Goal: Task Accomplishment & Management: Manage account settings

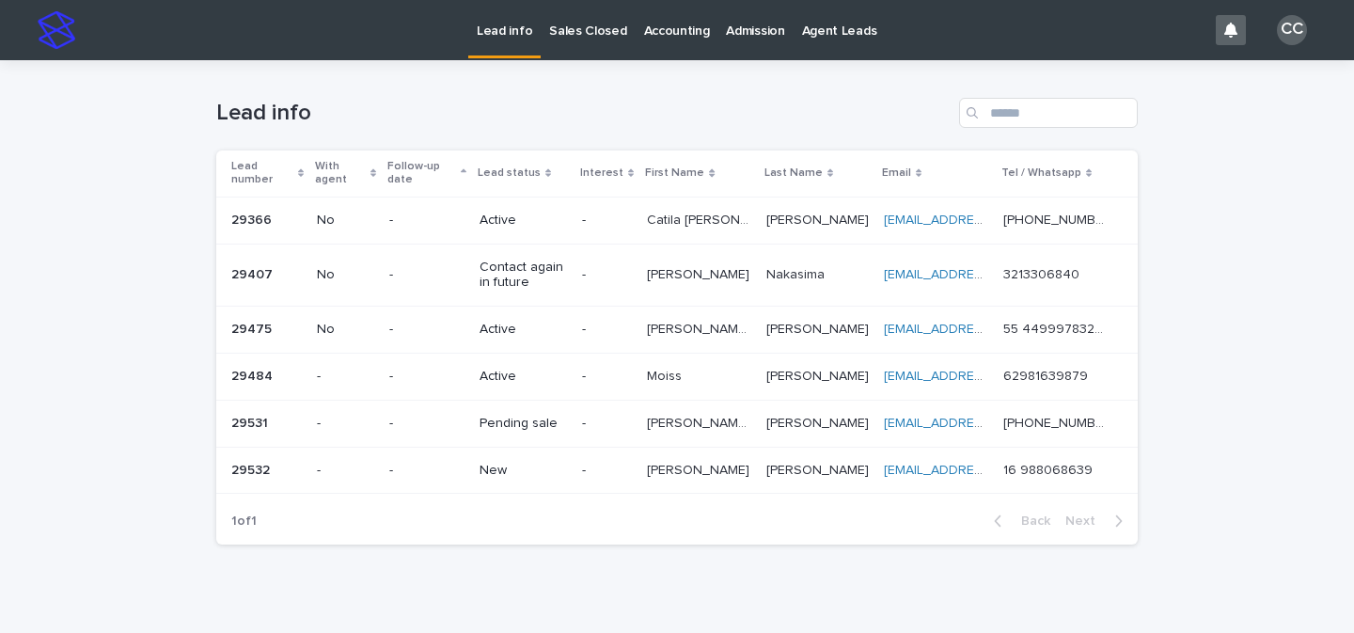
click at [547, 483] on div "New" at bounding box center [522, 470] width 87 height 31
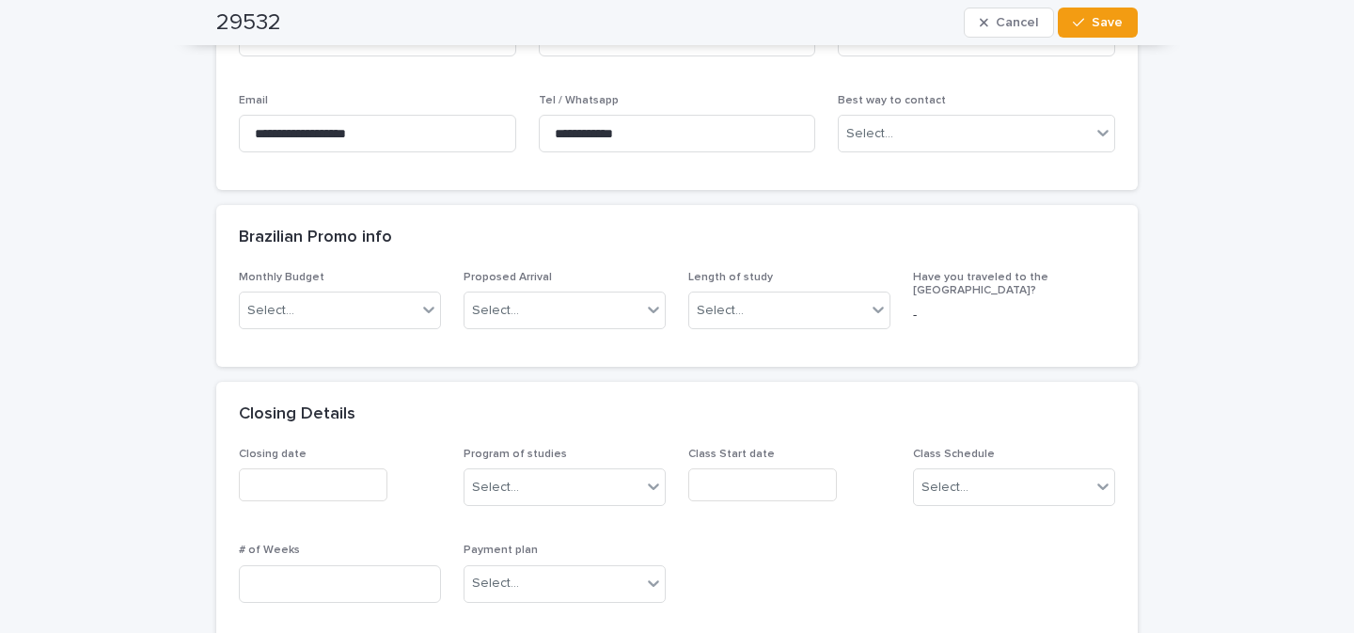
scroll to position [774, 0]
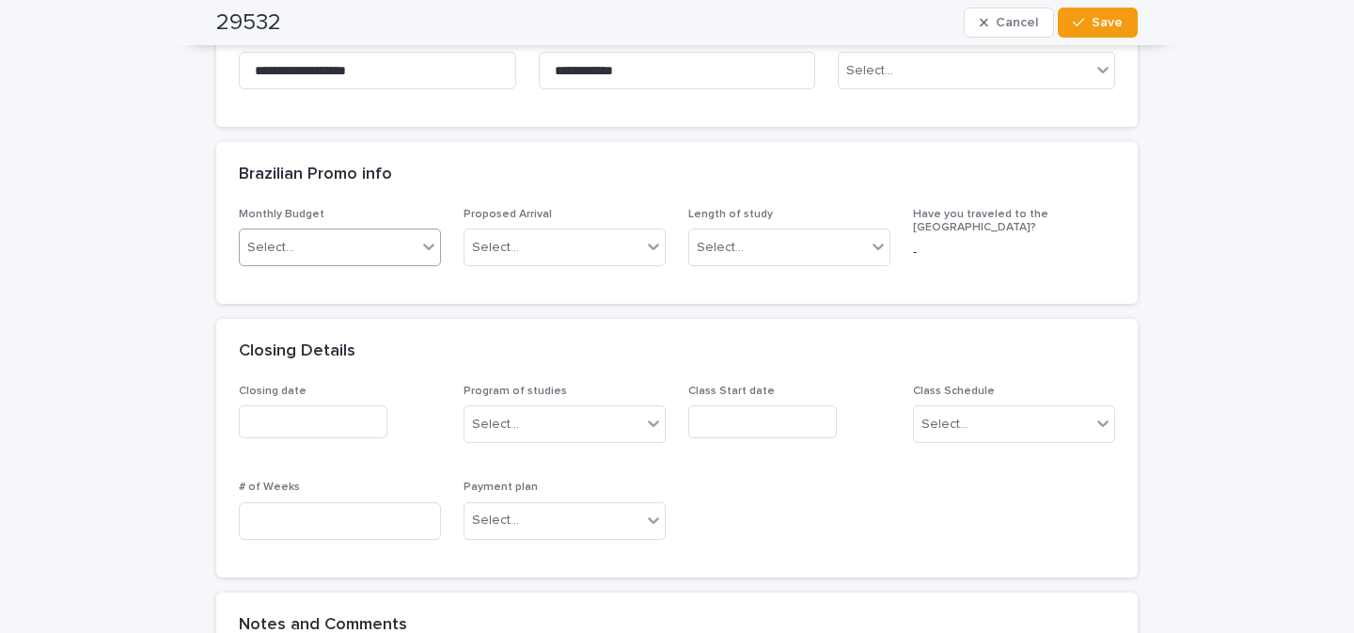
click at [423, 248] on icon at bounding box center [428, 246] width 19 height 19
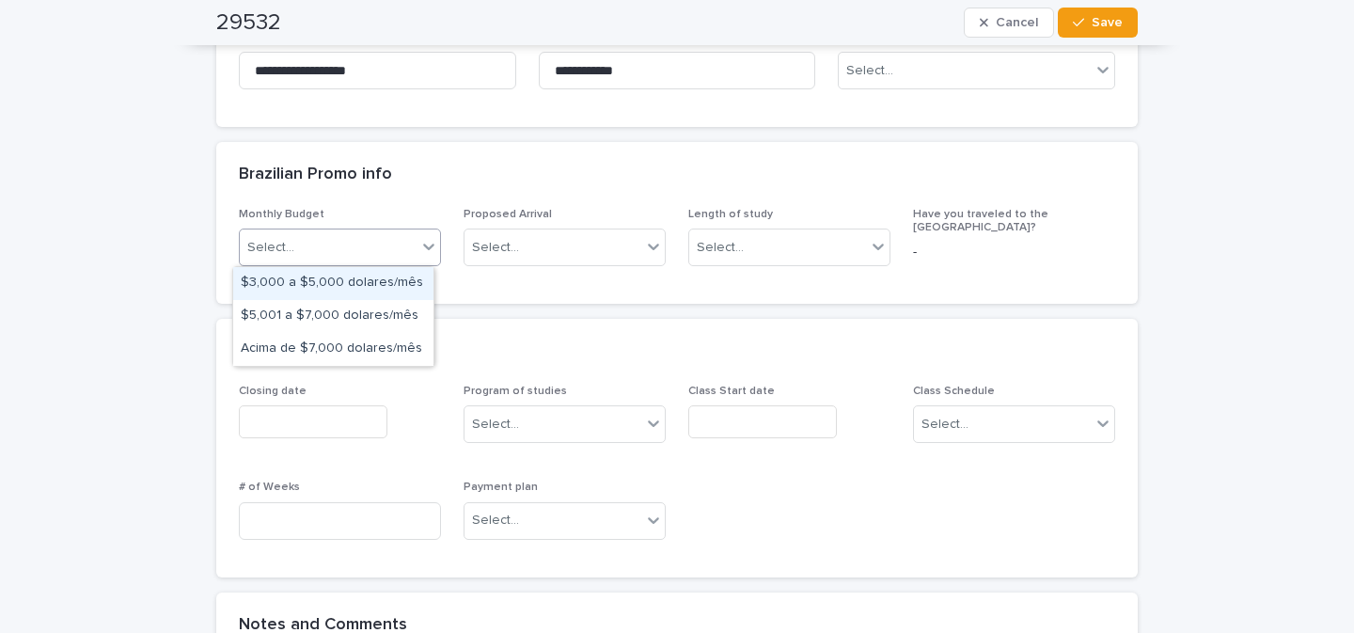
click at [16, 277] on div "**********" at bounding box center [677, 505] width 1354 height 2438
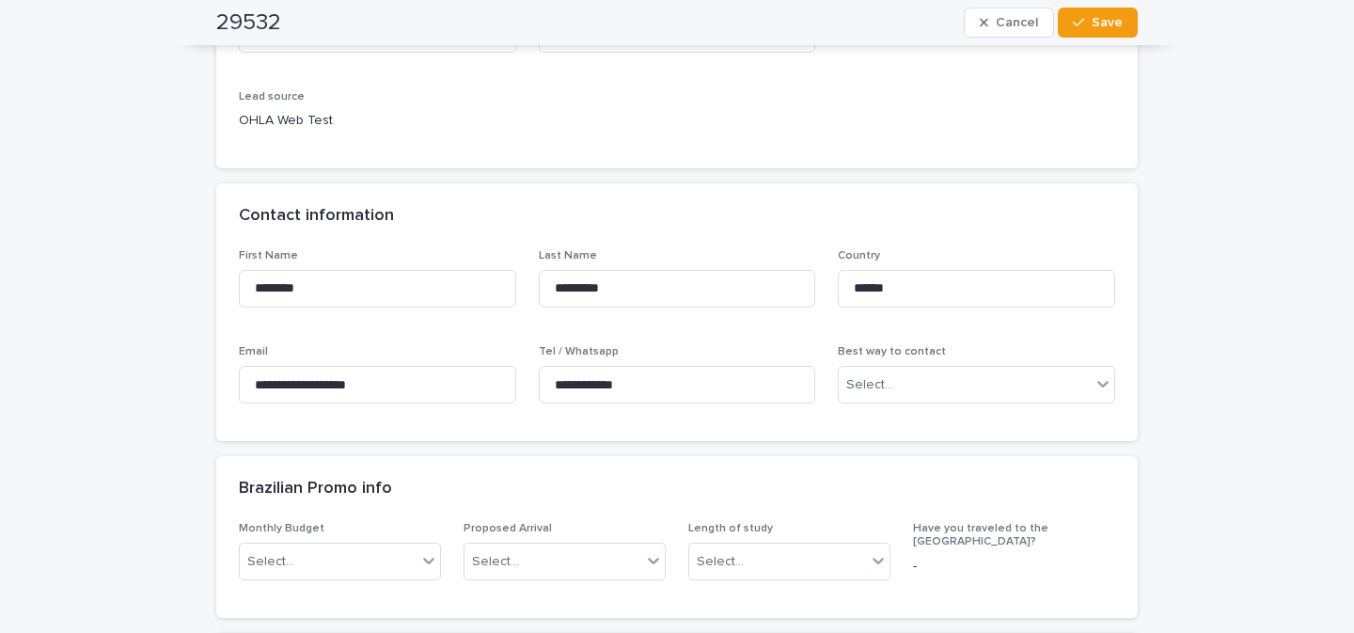
scroll to position [286, 0]
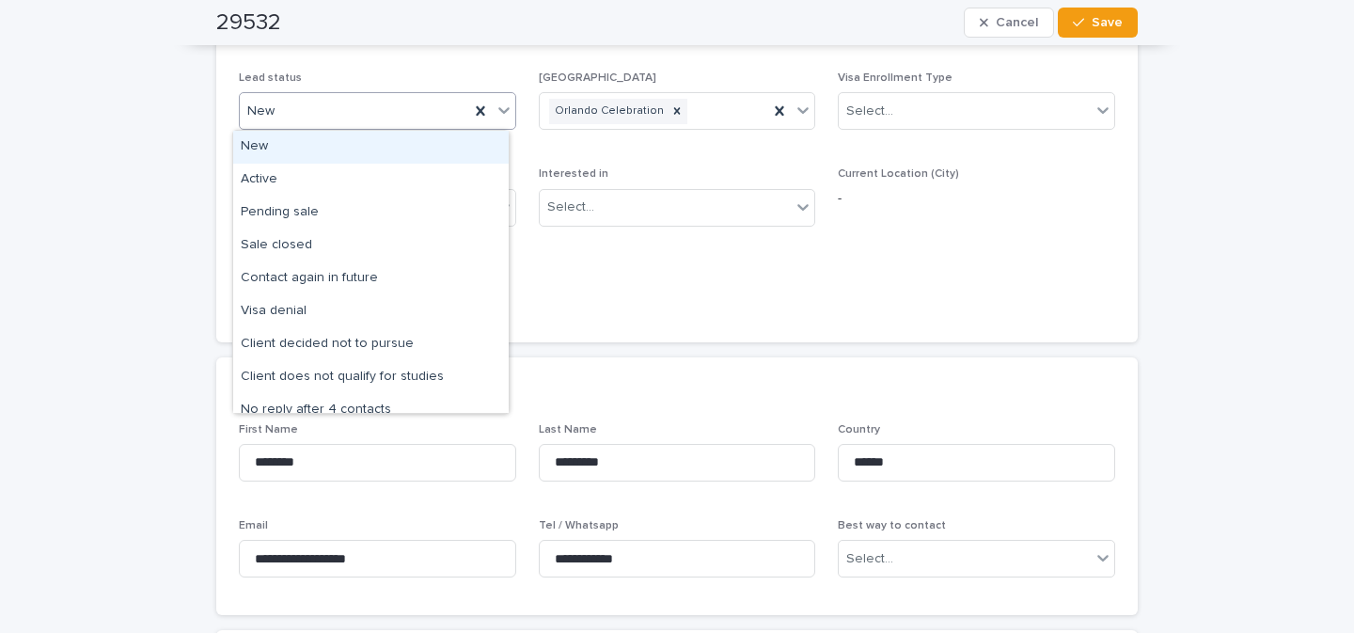
click at [498, 113] on icon at bounding box center [503, 111] width 11 height 7
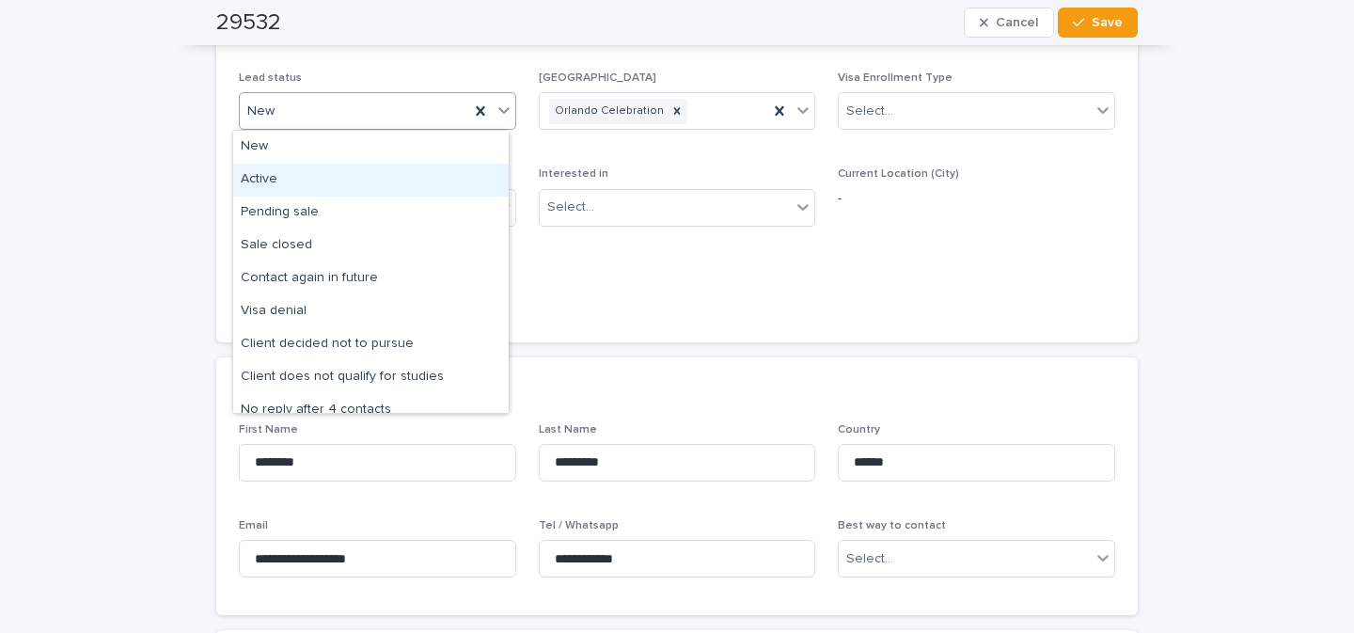
click at [310, 182] on div "Active" at bounding box center [370, 180] width 275 height 33
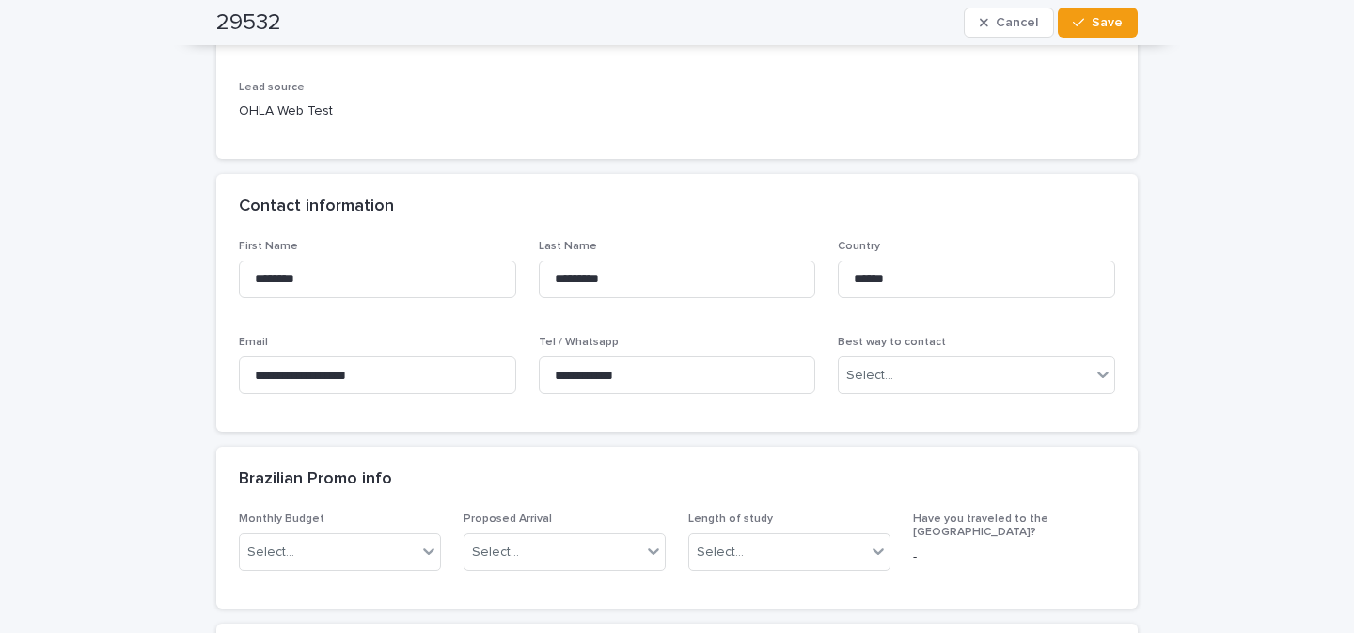
scroll to position [487, 0]
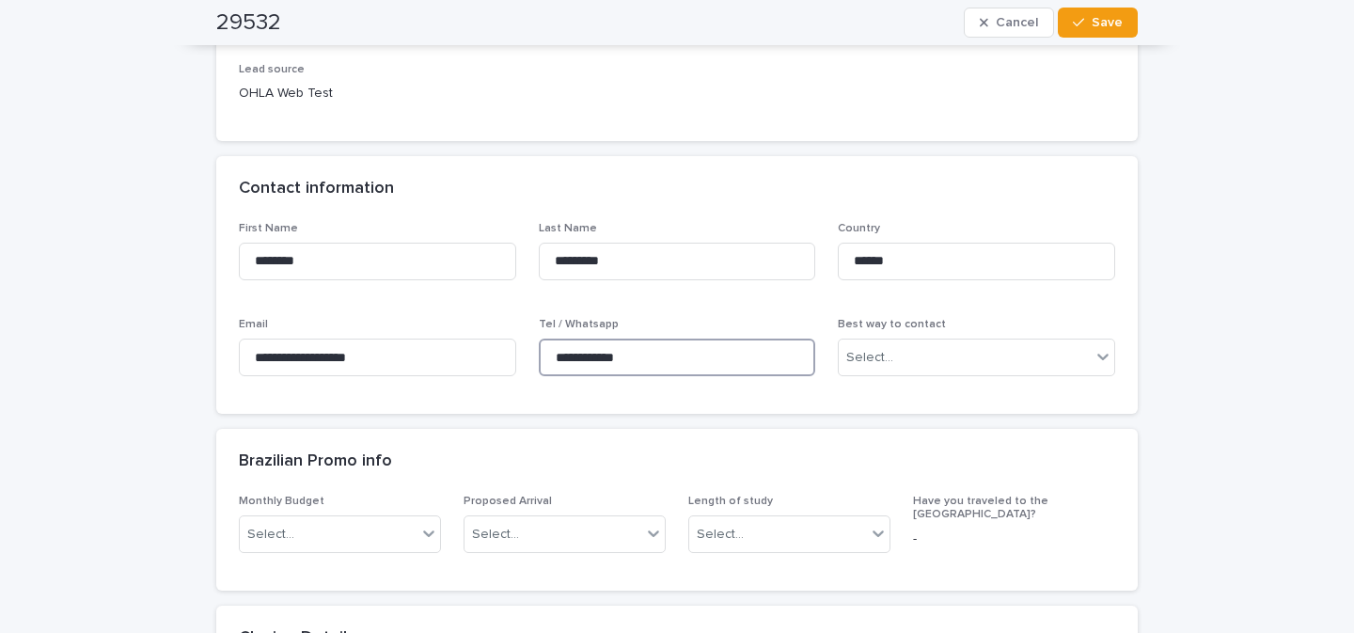
click at [613, 354] on input "**********" at bounding box center [677, 357] width 277 height 38
click at [1091, 21] on span "Save" at bounding box center [1106, 22] width 31 height 13
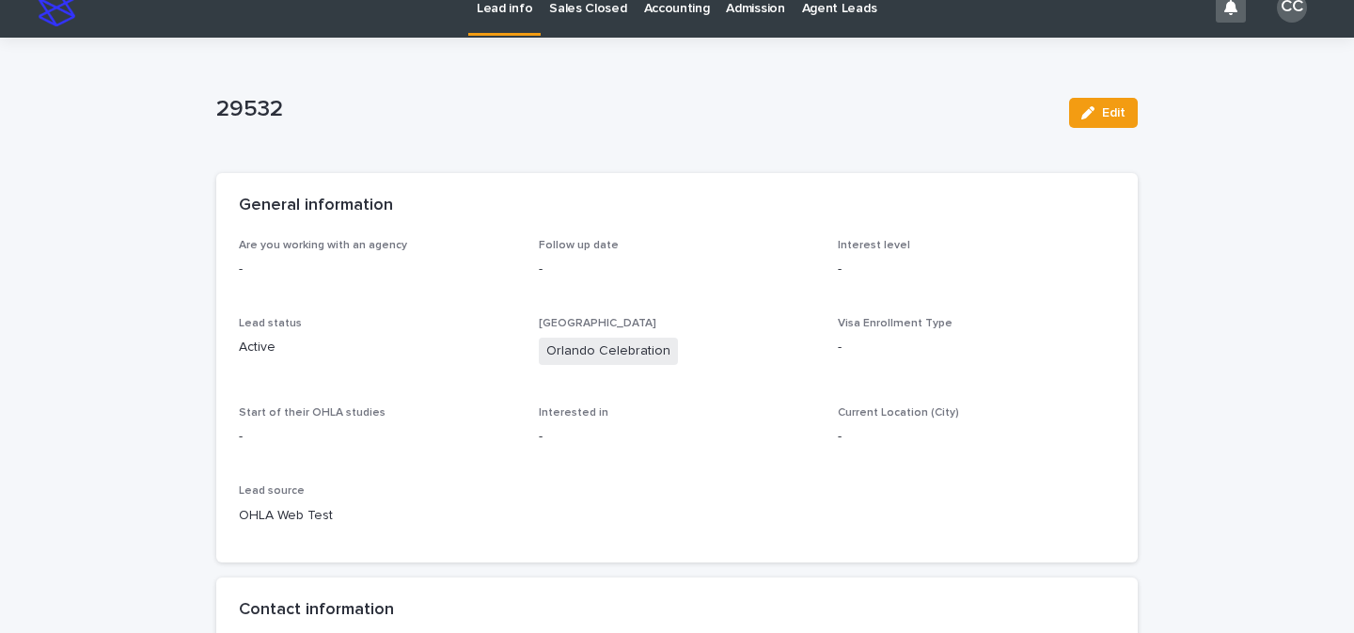
scroll to position [0, 0]
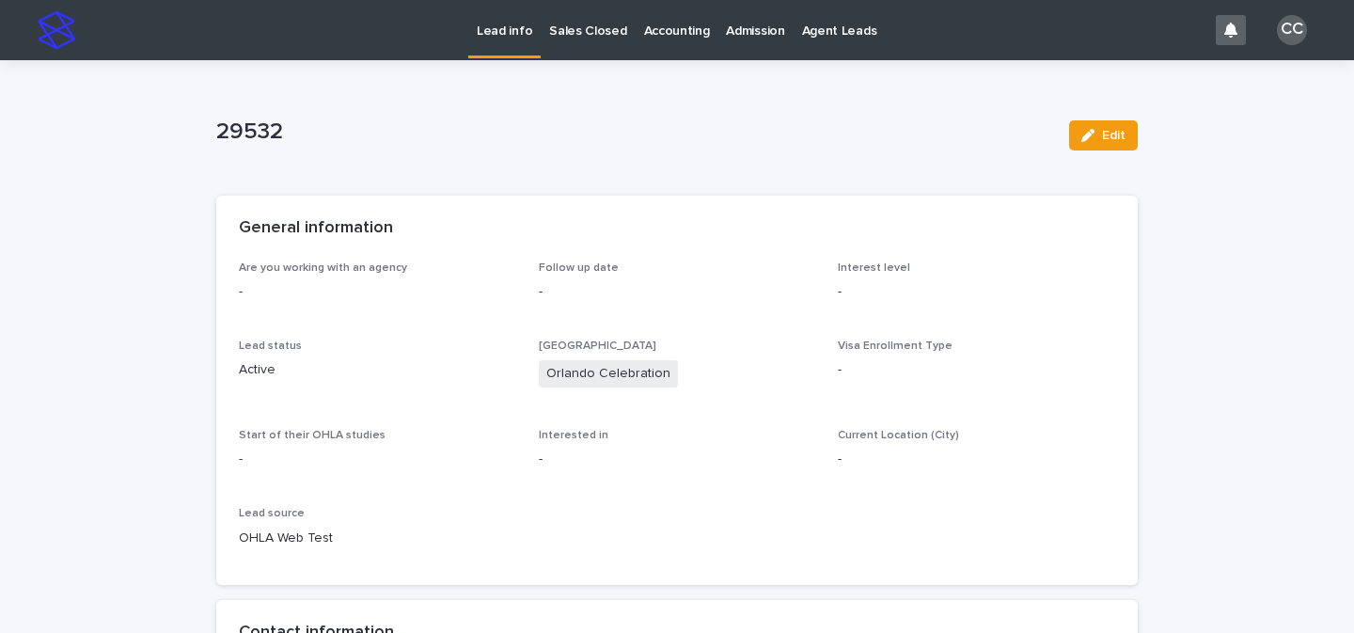
click at [506, 48] on link "Lead info" at bounding box center [504, 27] width 72 height 55
